Goal: Task Accomplishment & Management: Manage account settings

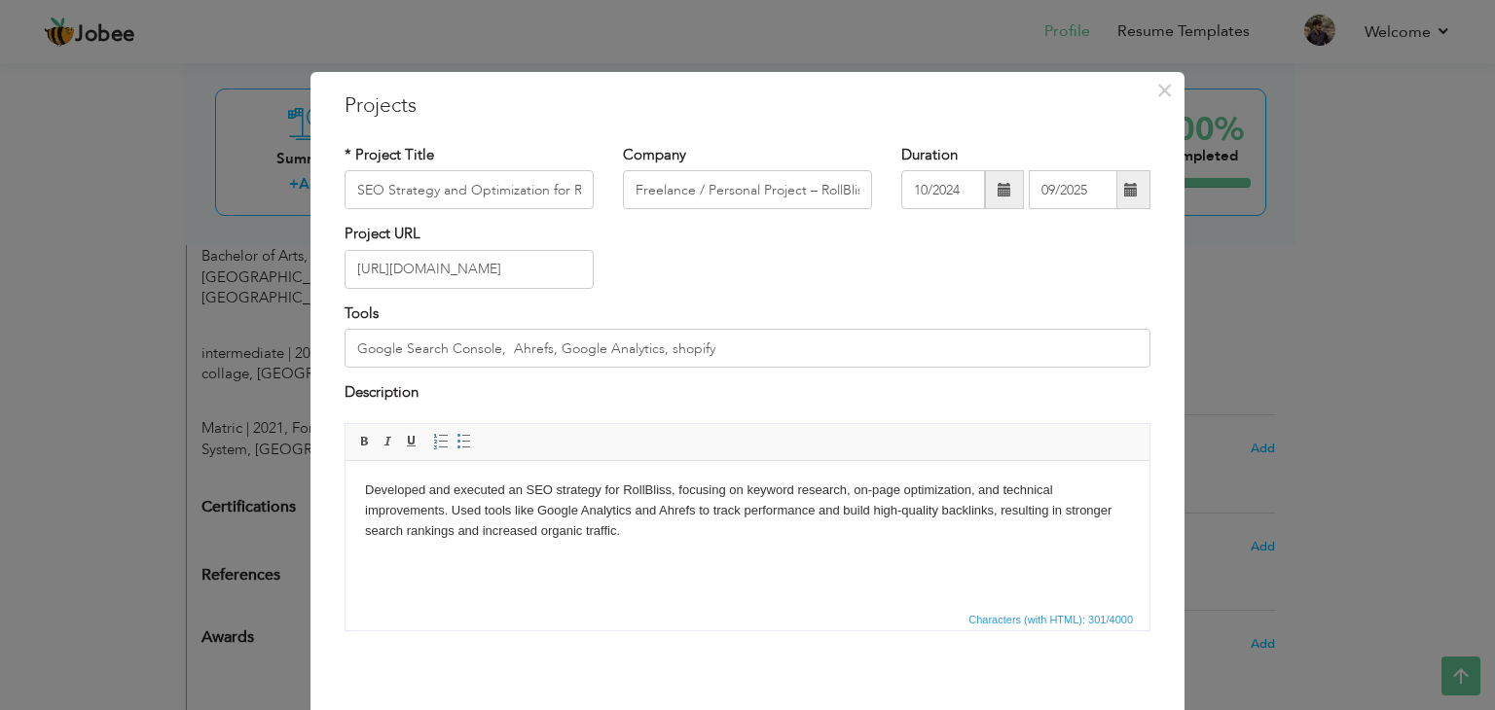
click at [830, 229] on div "Project URL [URL][DOMAIN_NAME]" at bounding box center [747, 263] width 835 height 79
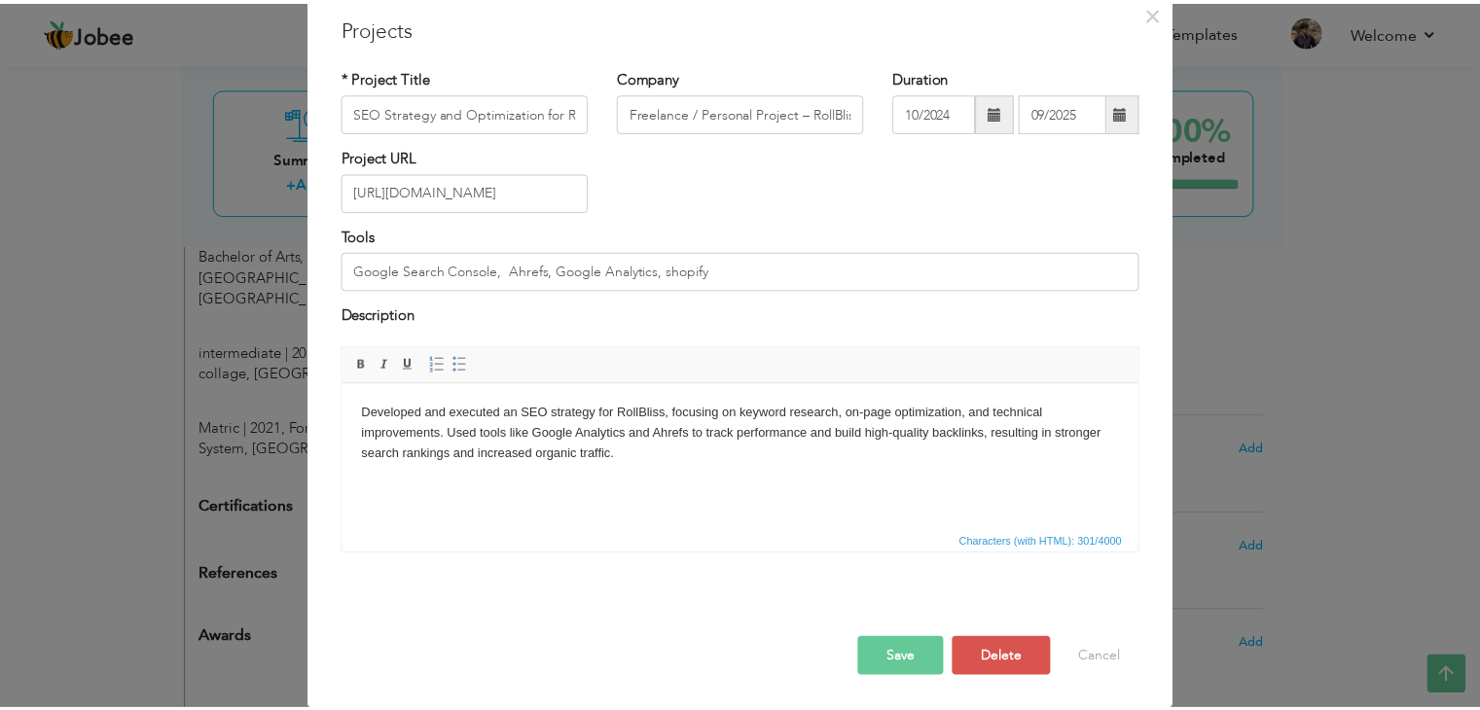
scroll to position [77, 0]
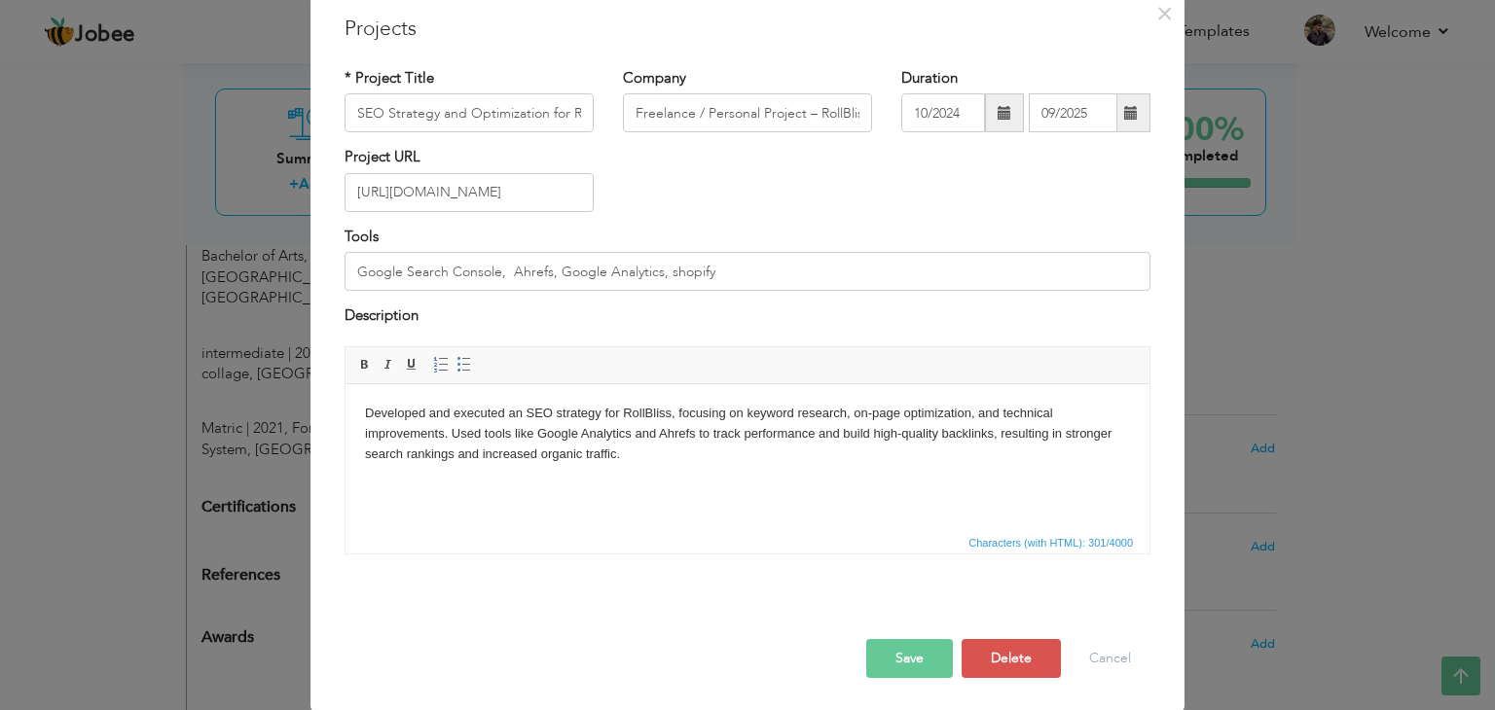
click at [919, 657] on button "Save" at bounding box center [909, 658] width 87 height 39
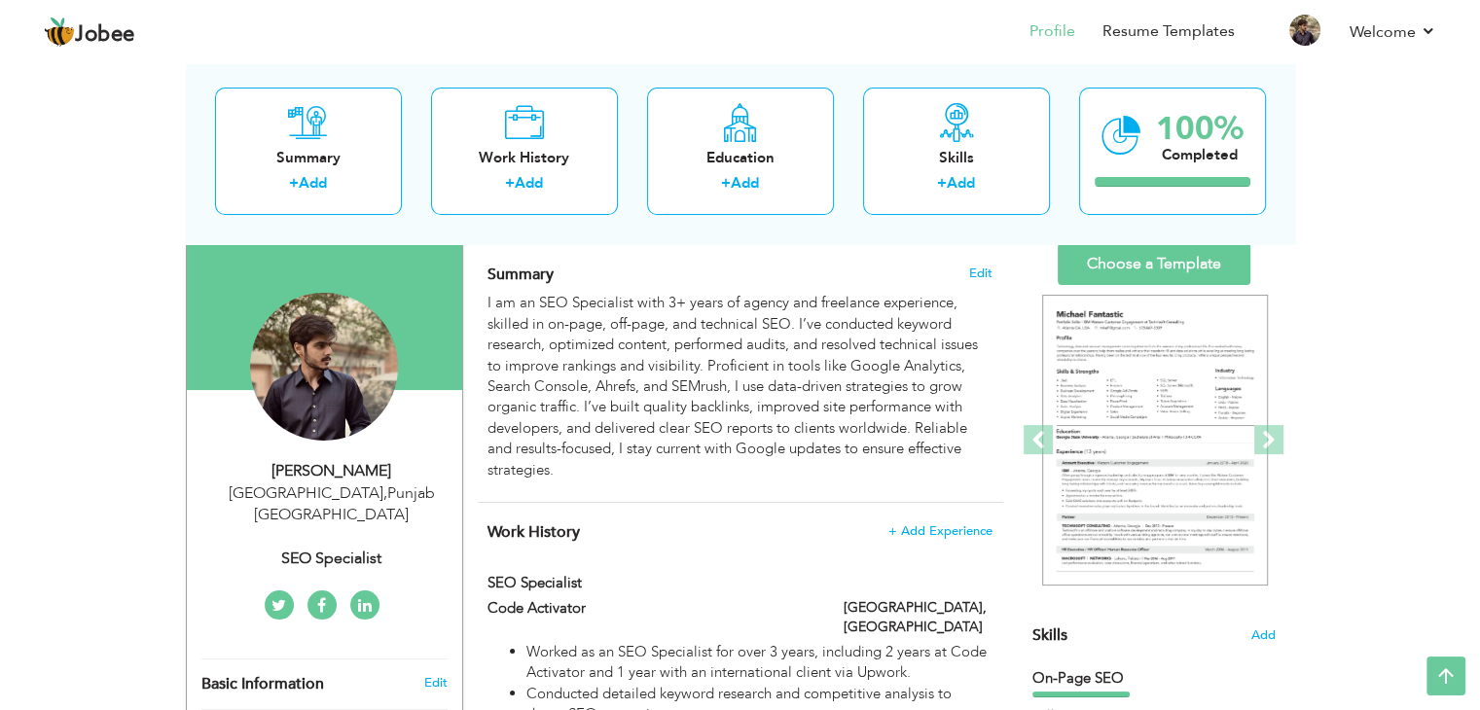
scroll to position [0, 0]
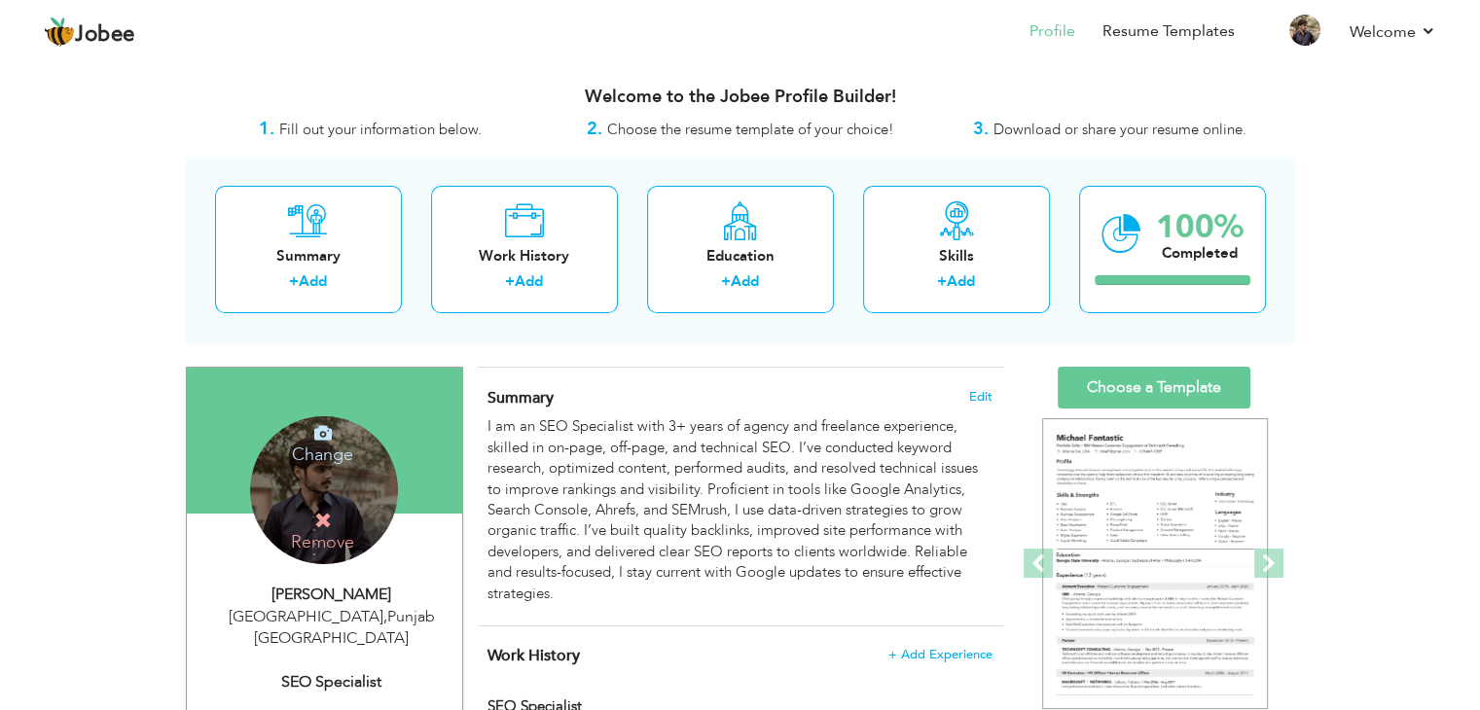
click at [327, 437] on icon at bounding box center [323, 433] width 18 height 18
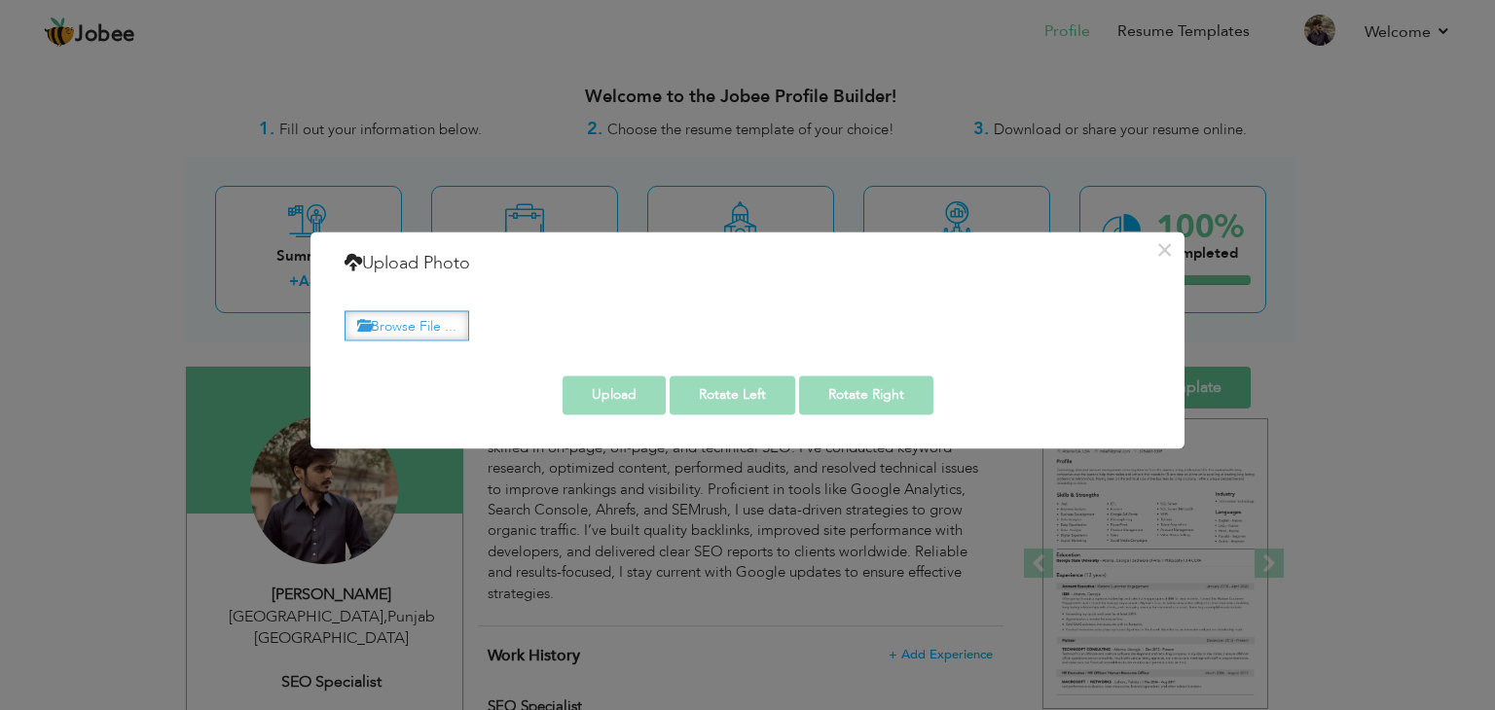
click at [389, 316] on label "Browse File ..." at bounding box center [406, 325] width 125 height 30
click at [0, 0] on input "Browse File ..." at bounding box center [0, 0] width 0 height 0
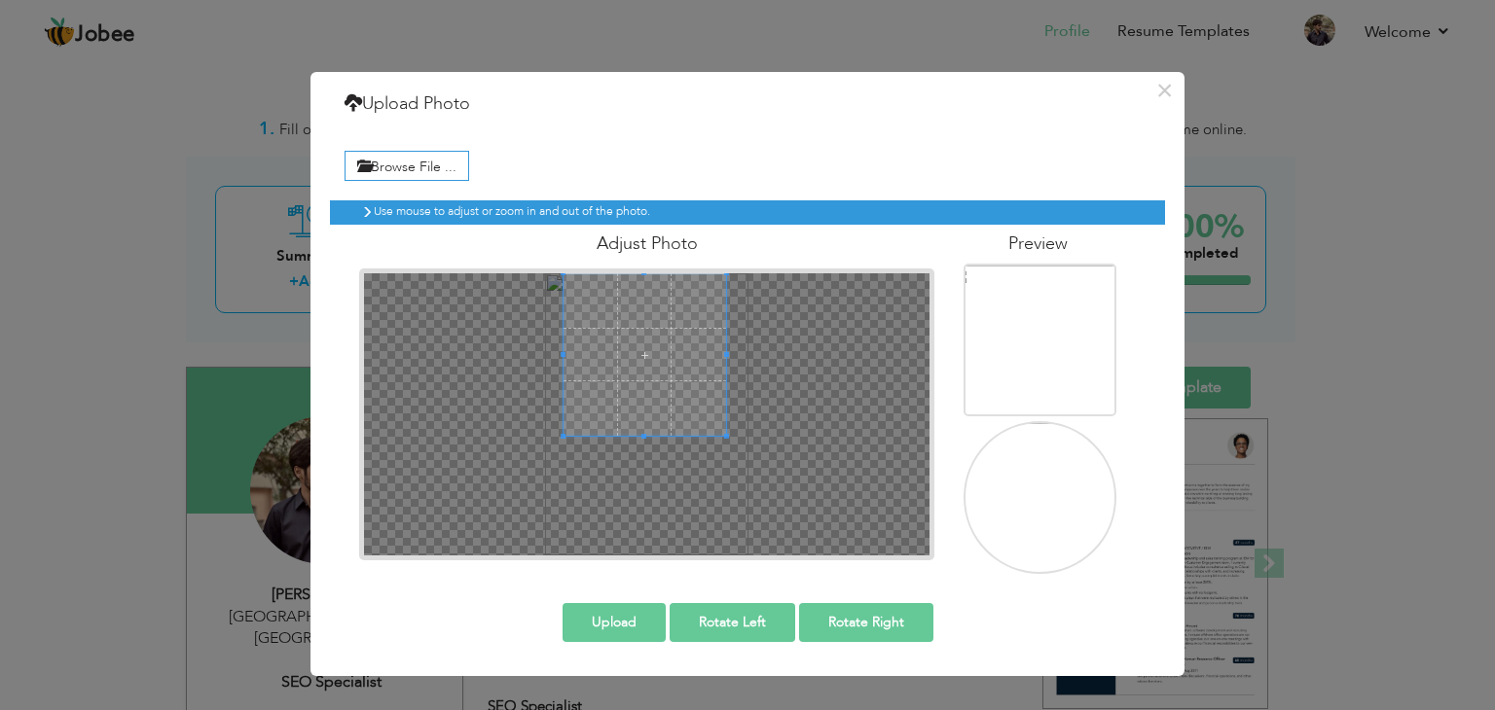
click at [676, 298] on span at bounding box center [644, 354] width 163 height 163
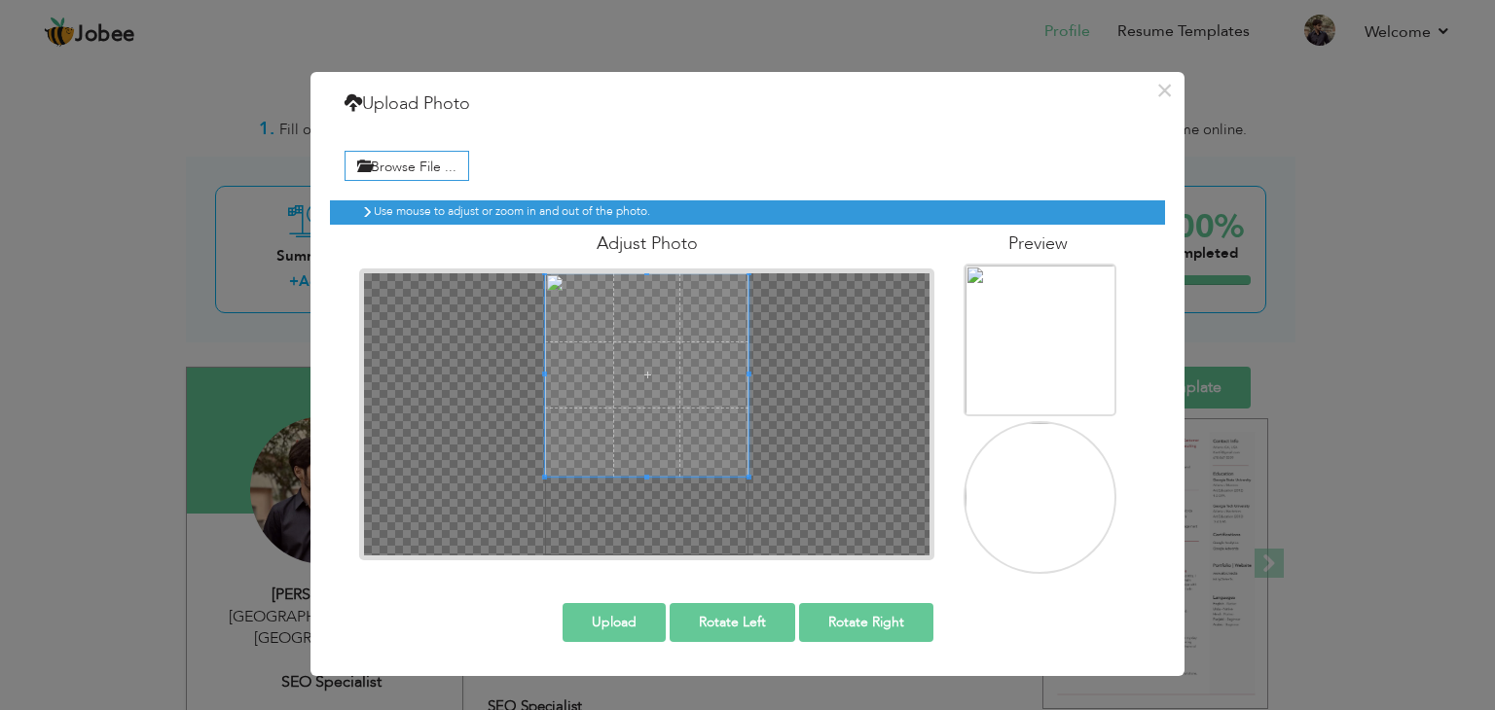
click at [666, 590] on div "× Upload Photo Browse File ... Adjust Photo Preview Upload Rotate Left" at bounding box center [747, 374] width 874 height 604
click at [665, 460] on span at bounding box center [646, 388] width 203 height 203
click at [640, 639] on div "Upload Rotate Left Rotate Right" at bounding box center [747, 623] width 864 height 68
click at [638, 624] on button "Upload" at bounding box center [613, 622] width 103 height 39
